Goal: Task Accomplishment & Management: Manage account settings

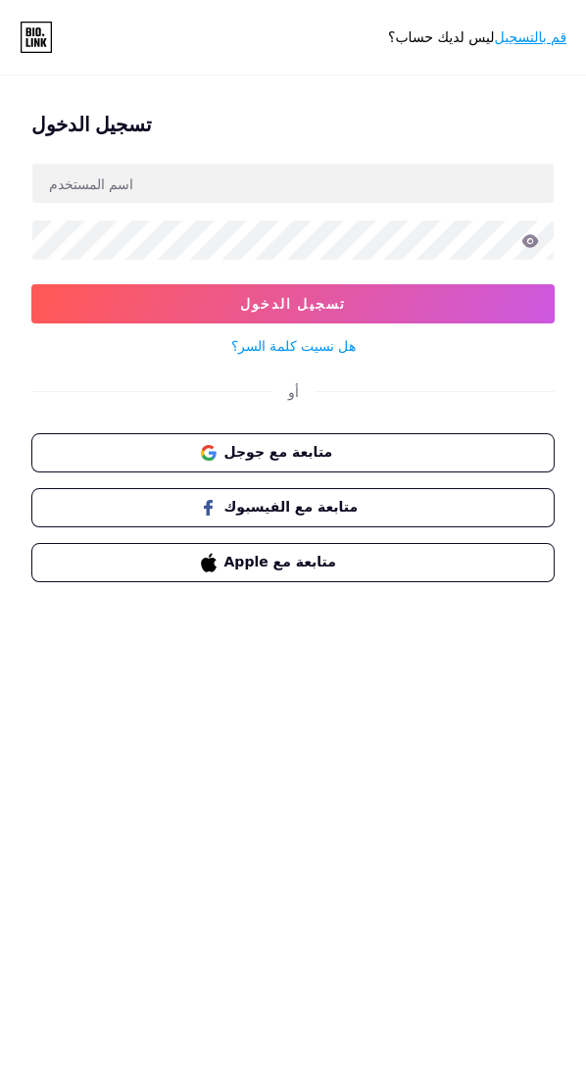
click at [114, 303] on button "تسجيل الدخول" at bounding box center [292, 303] width 523 height 39
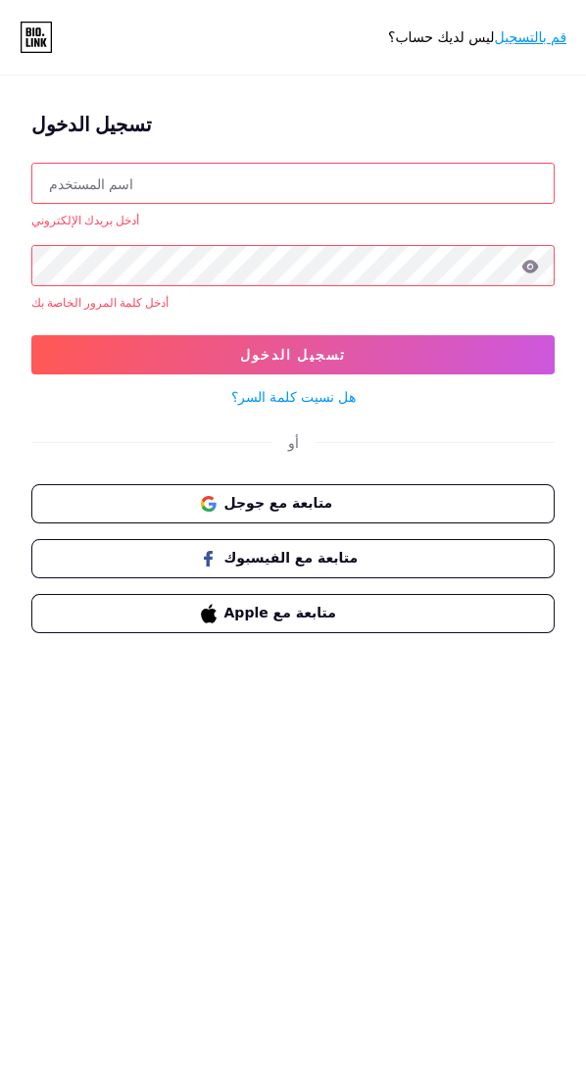
click at [456, 183] on input "text" at bounding box center [293, 183] width 522 height 39
type input "[PERSON_NAME]"
click at [430, 345] on button "تسجيل الدخول" at bounding box center [292, 354] width 523 height 39
